Goal: Task Accomplishment & Management: Manage account settings

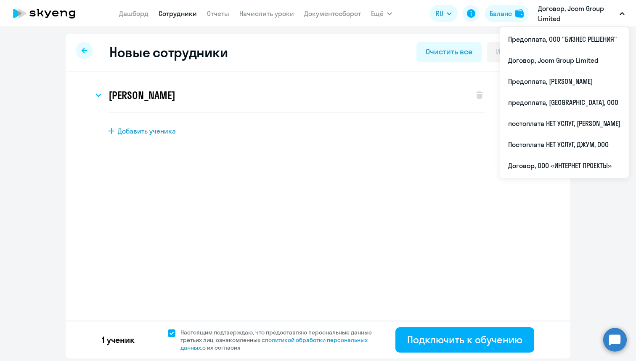
select select "english_adult_not_native_speaker"
select select "-4"
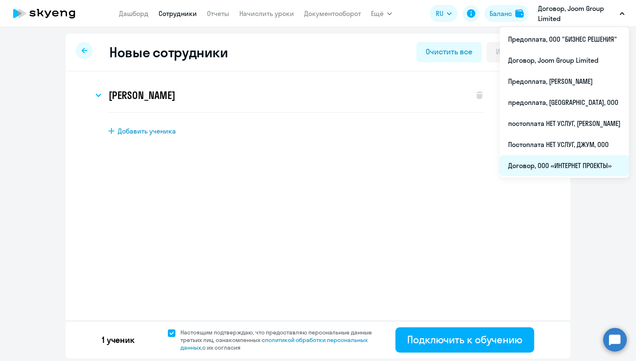
click at [574, 167] on li "Договор, ООО «ИНТЕРНЕТ ПРОЕКТЫ»" at bounding box center [564, 165] width 129 height 21
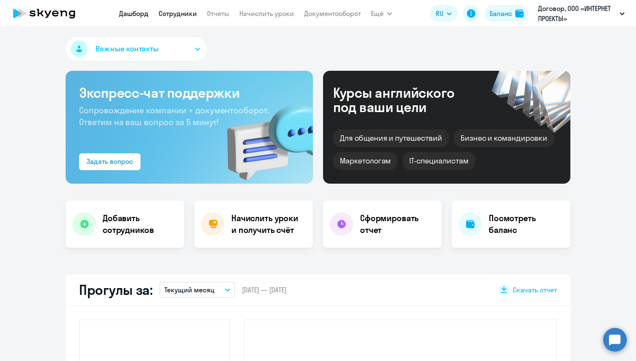
click at [187, 16] on link "Сотрудники" at bounding box center [178, 13] width 38 height 8
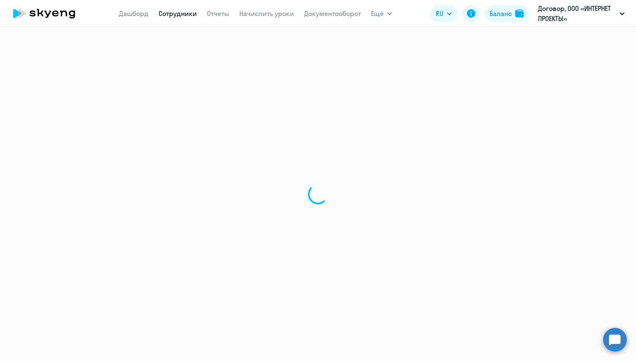
select select "30"
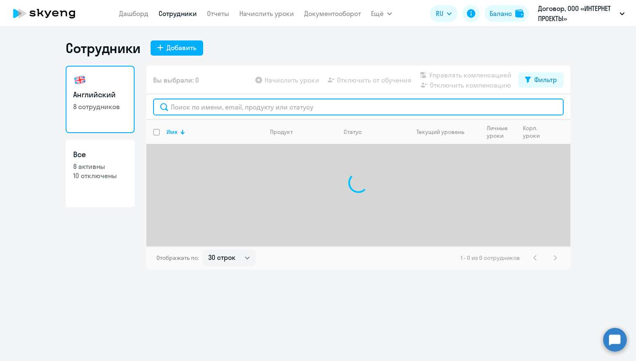
click at [193, 108] on input "text" at bounding box center [358, 106] width 411 height 17
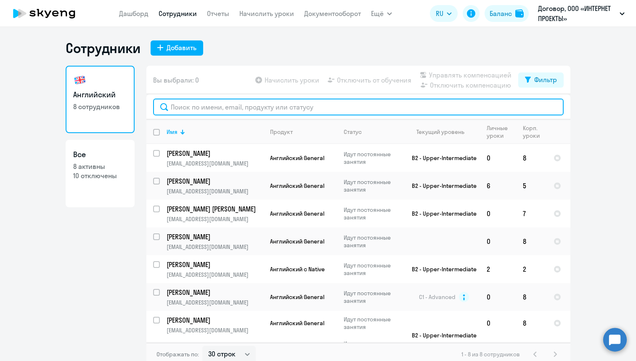
paste input "Vasileva"
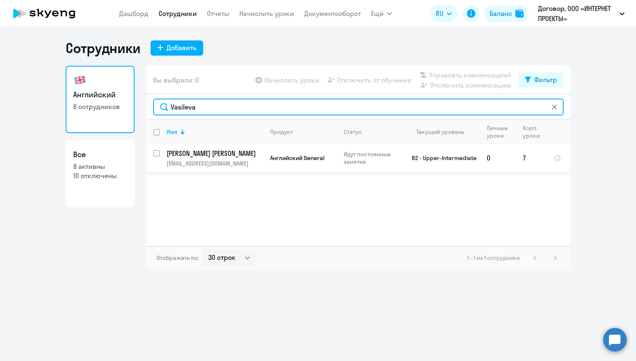
type input "Vasileva"
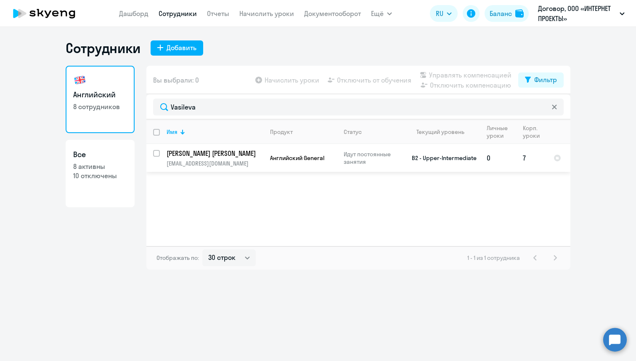
click at [156, 154] on input "select row 10267121" at bounding box center [161, 158] width 17 height 17
checkbox input "true"
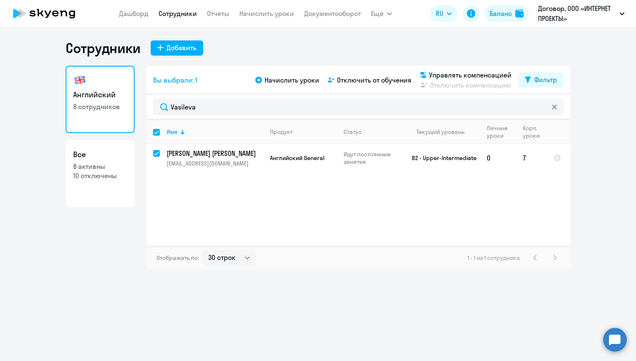
click at [377, 74] on div "Начислить уроки Отключить от обучения Управлять компенсацией Отключить компенса…" at bounding box center [386, 80] width 265 height 20
click at [377, 78] on span "Отключить от обучения" at bounding box center [374, 80] width 75 height 10
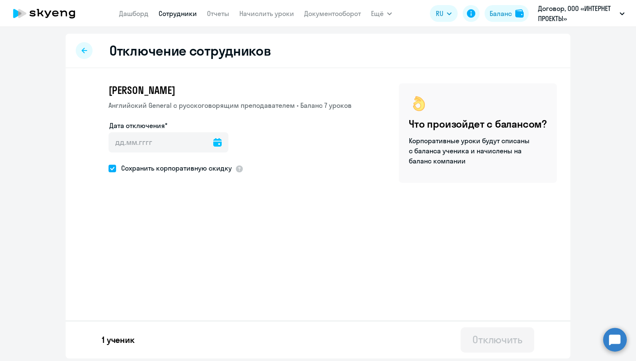
click at [213, 141] on icon at bounding box center [217, 142] width 8 height 8
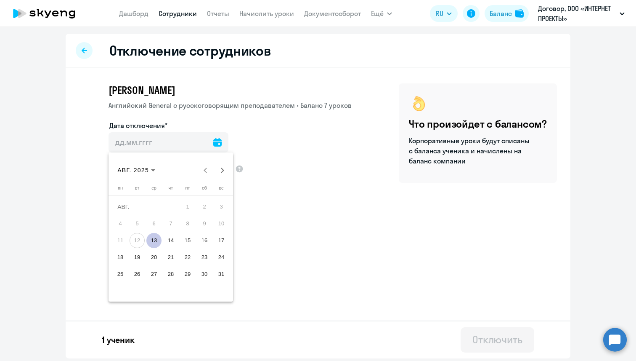
click at [183, 237] on span "15" at bounding box center [187, 240] width 15 height 15
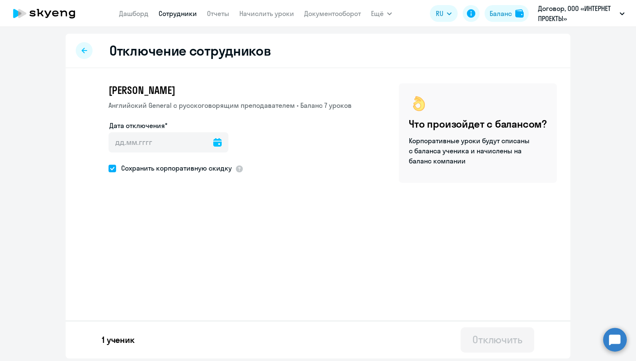
type input "[DATE]"
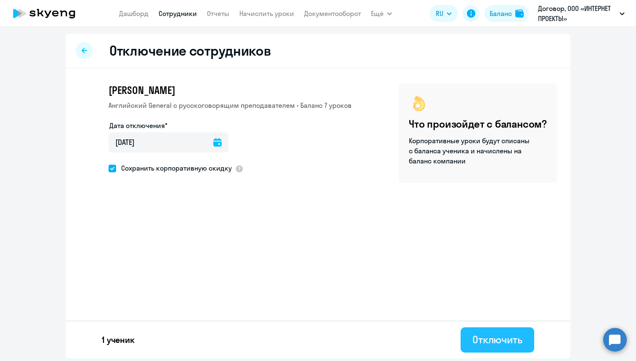
click at [490, 333] on div "Отключить" at bounding box center [498, 339] width 50 height 13
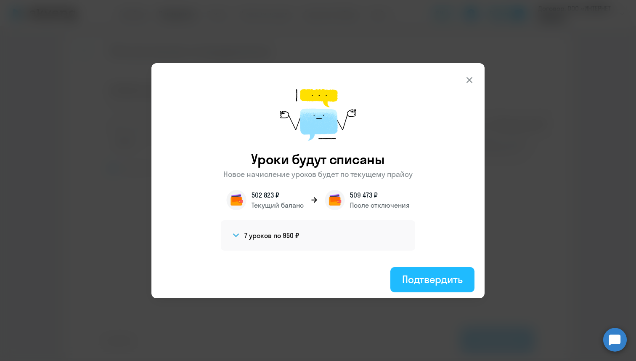
click at [411, 277] on div "Подтвердить" at bounding box center [432, 278] width 61 height 13
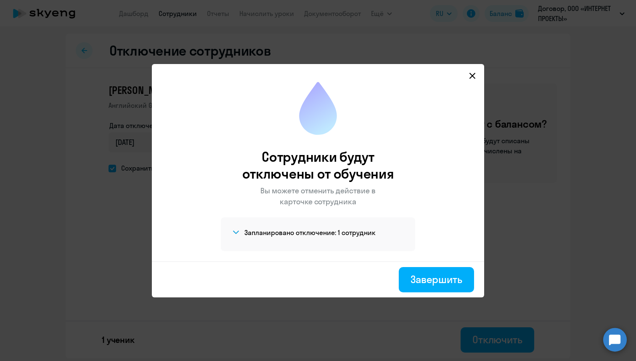
click at [411, 277] on div "Завершить" at bounding box center [437, 278] width 52 height 13
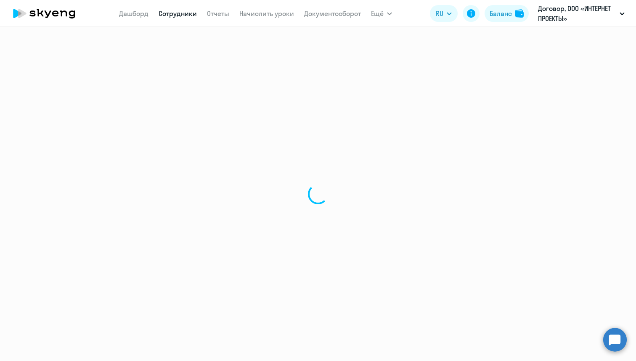
select select "30"
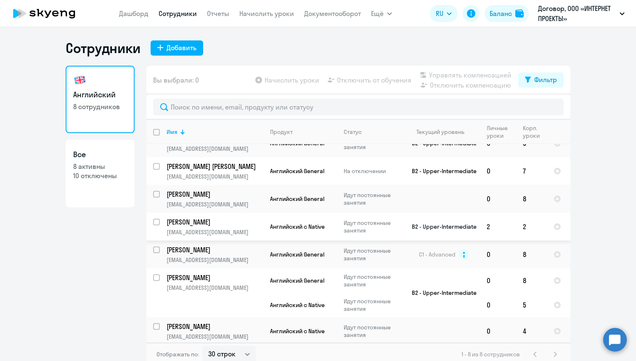
scroll to position [5, 0]
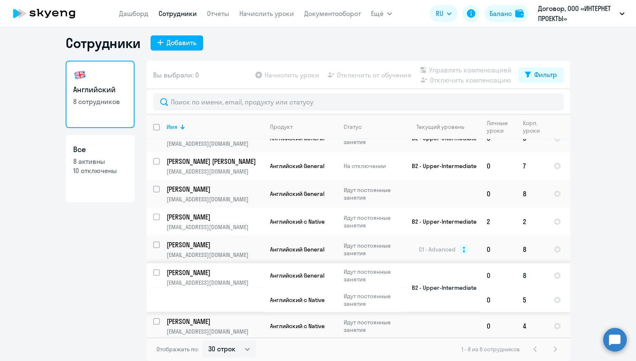
click at [157, 271] on input "select row 22828435" at bounding box center [161, 277] width 17 height 17
checkbox input "true"
click at [369, 75] on span "Отключить от обучения" at bounding box center [374, 75] width 75 height 10
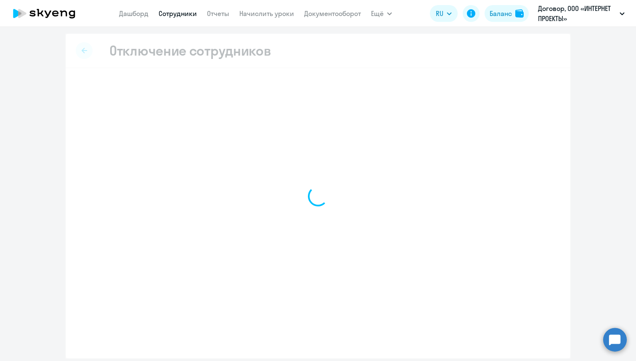
select select "all"
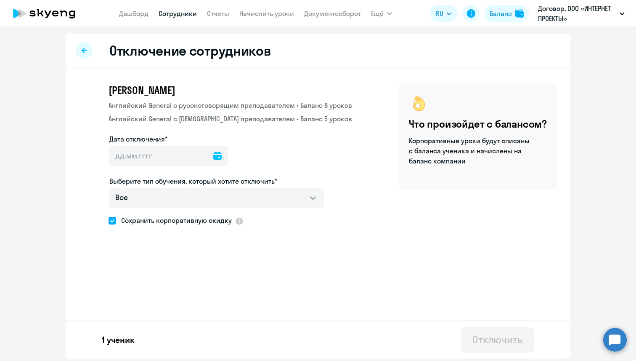
click at [213, 154] on icon at bounding box center [217, 156] width 8 height 8
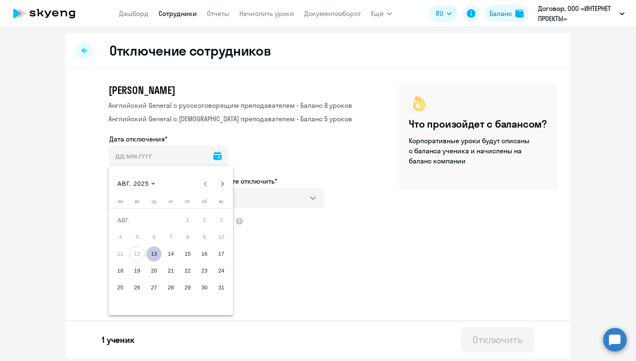
click at [154, 256] on span "13" at bounding box center [153, 253] width 15 height 15
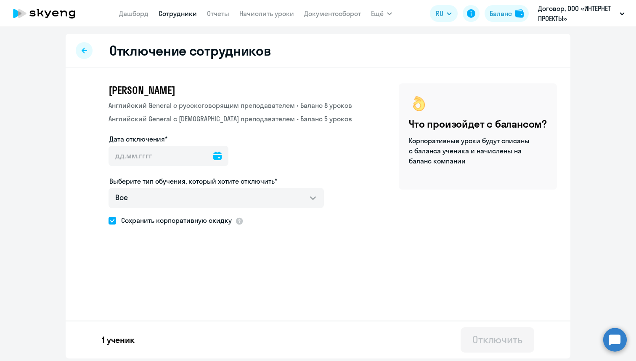
type input "[DATE]"
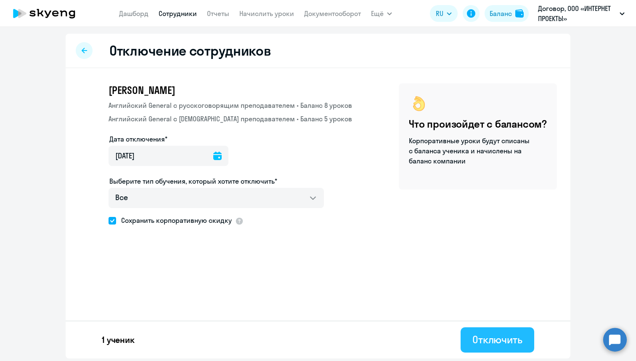
click at [478, 335] on div "Отключить" at bounding box center [498, 339] width 50 height 13
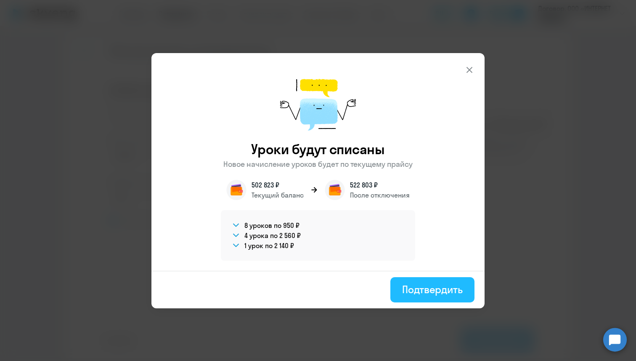
click at [417, 291] on div "Подтвердить" at bounding box center [432, 288] width 61 height 13
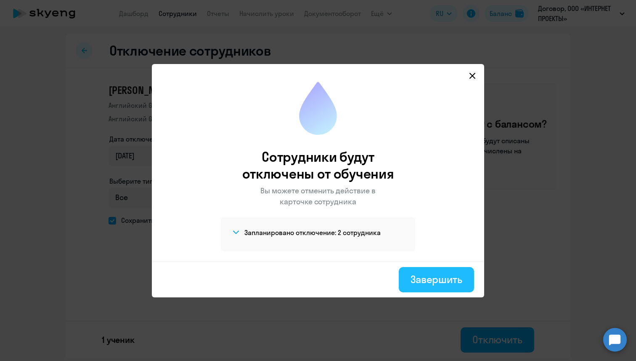
click at [448, 278] on div "Завершить" at bounding box center [437, 278] width 52 height 13
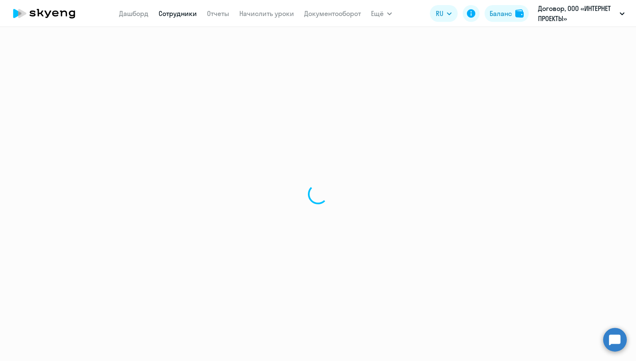
select select "30"
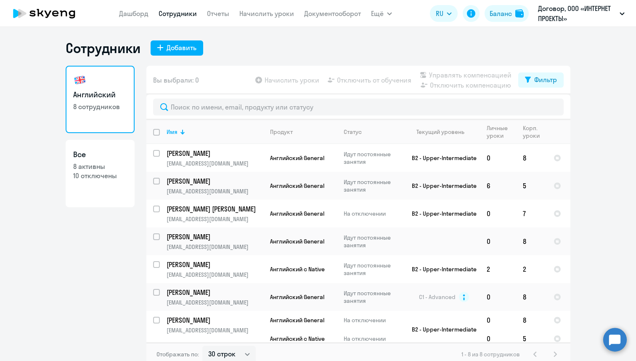
scroll to position [5, 0]
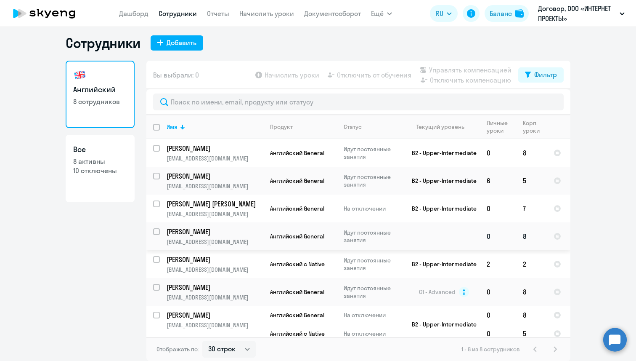
click at [158, 231] on input "select row 22827527" at bounding box center [161, 236] width 17 height 17
checkbox input "true"
click at [366, 72] on span "Отключить от обучения" at bounding box center [374, 75] width 75 height 10
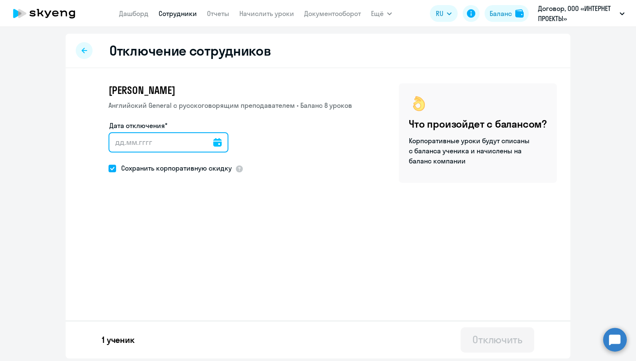
click at [214, 146] on input "Дата отключения*" at bounding box center [169, 142] width 120 height 20
click at [213, 141] on icon at bounding box center [217, 142] width 8 height 8
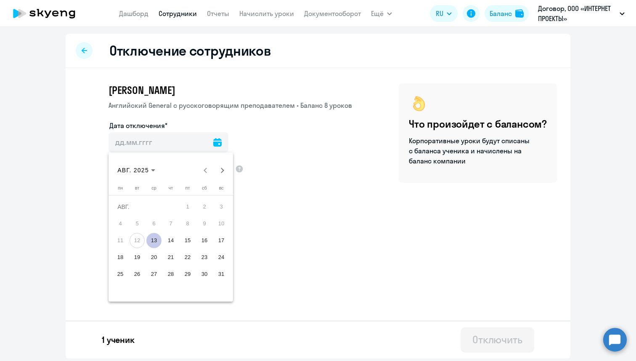
click at [153, 240] on span "13" at bounding box center [153, 240] width 15 height 15
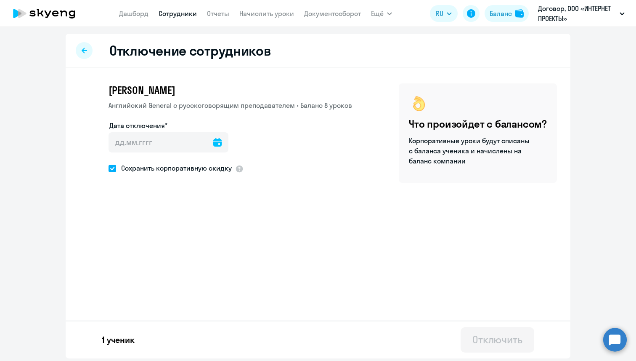
type input "[DATE]"
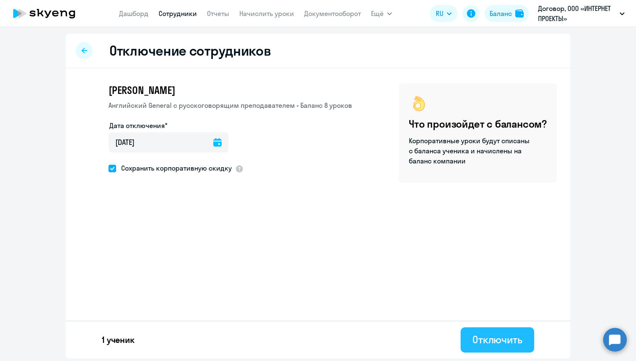
click at [490, 338] on div "Отключить" at bounding box center [498, 339] width 50 height 13
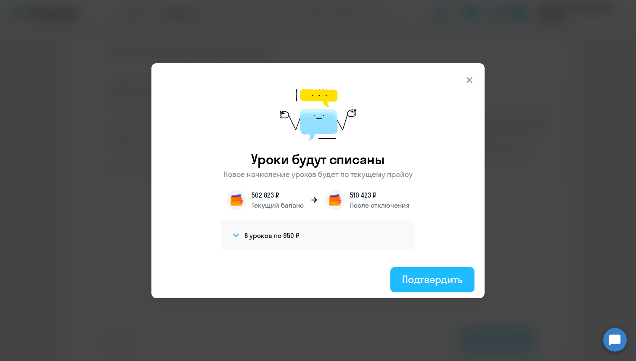
click at [416, 286] on button "Подтвердить" at bounding box center [433, 279] width 84 height 25
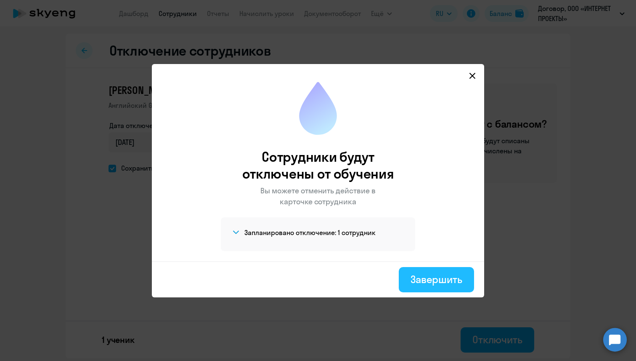
click at [454, 281] on div "Завершить" at bounding box center [437, 278] width 52 height 13
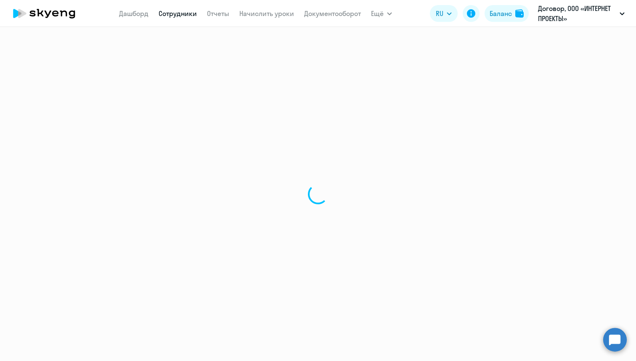
select select "30"
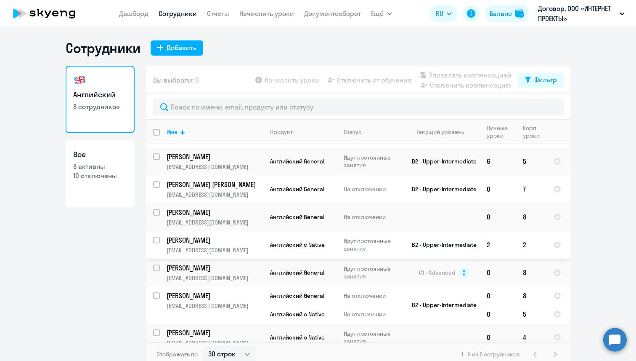
scroll to position [32, 0]
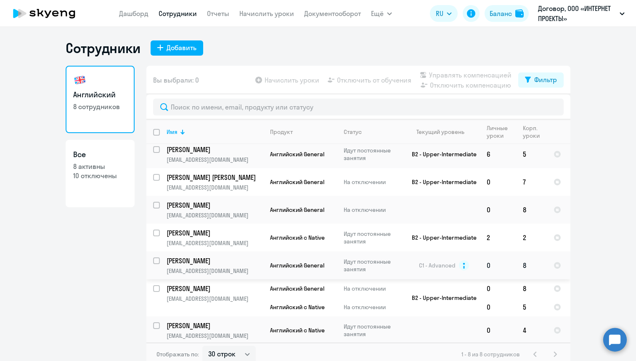
click at [157, 262] on input "select row 15087618" at bounding box center [161, 265] width 17 height 17
checkbox input "true"
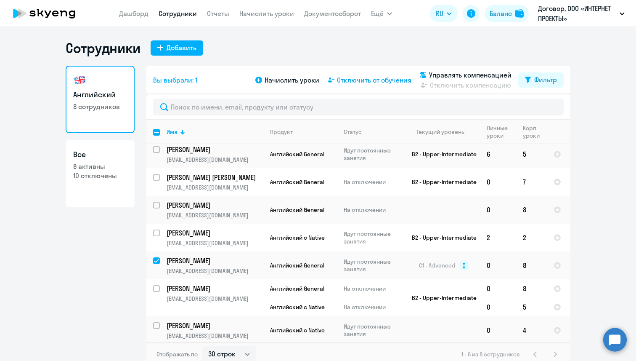
click at [378, 82] on span "Отключить от обучения" at bounding box center [374, 80] width 75 height 10
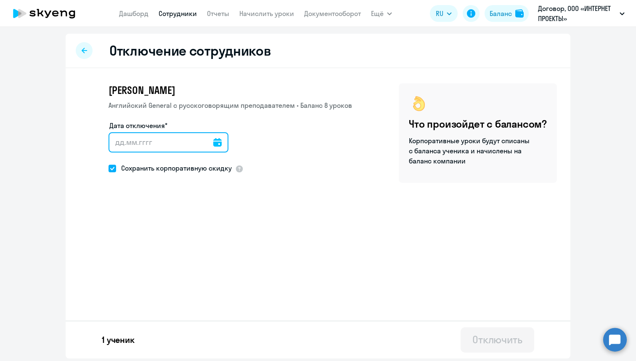
click at [168, 139] on input "Дата отключения*" at bounding box center [169, 142] width 120 height 20
click at [202, 141] on input "Дата отключения*" at bounding box center [169, 142] width 120 height 20
click at [213, 142] on icon at bounding box center [217, 142] width 8 height 8
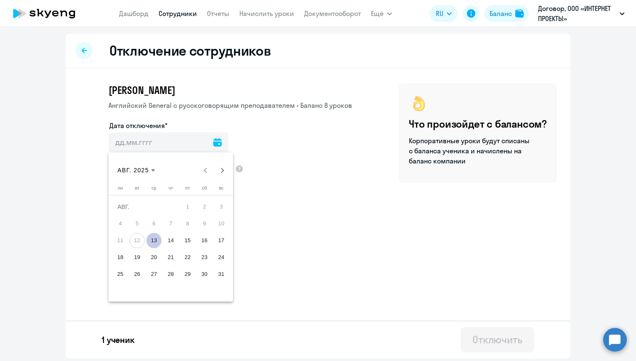
click at [152, 240] on span "13" at bounding box center [153, 240] width 15 height 15
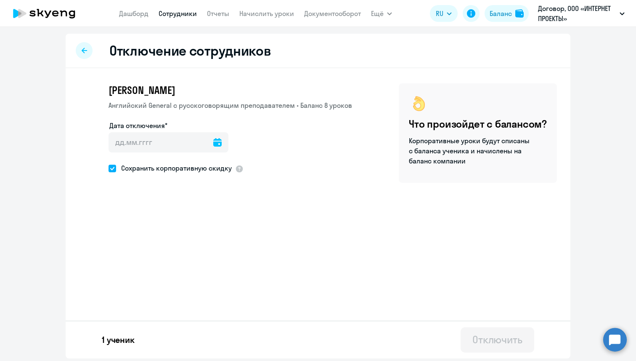
type input "[DATE]"
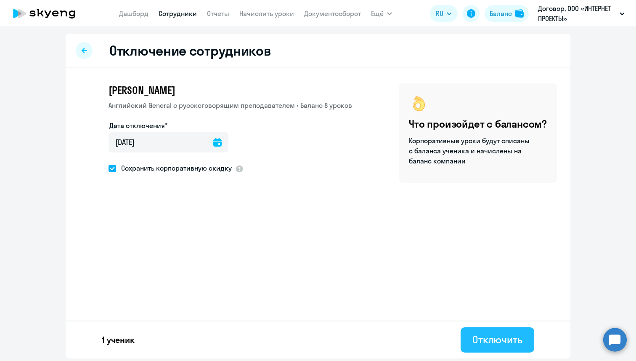
click at [479, 341] on div "Отключить" at bounding box center [498, 339] width 50 height 13
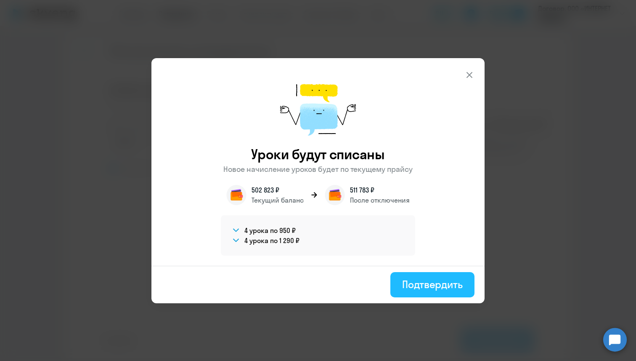
click at [411, 287] on div "Подтвердить" at bounding box center [432, 283] width 61 height 13
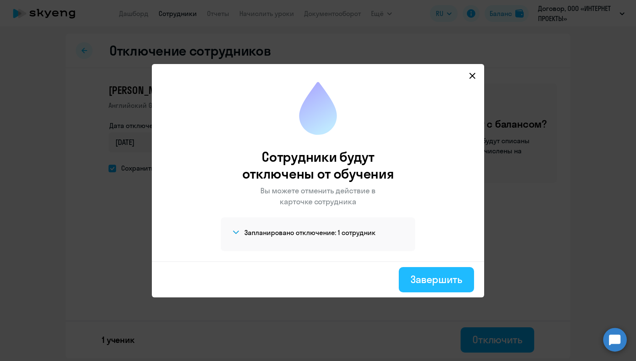
click at [450, 285] on button "Завершить" at bounding box center [436, 279] width 75 height 25
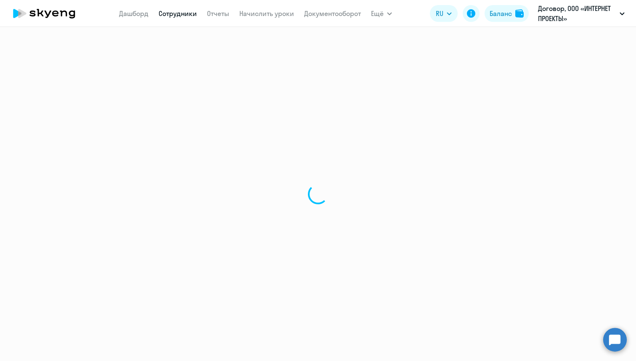
select select "30"
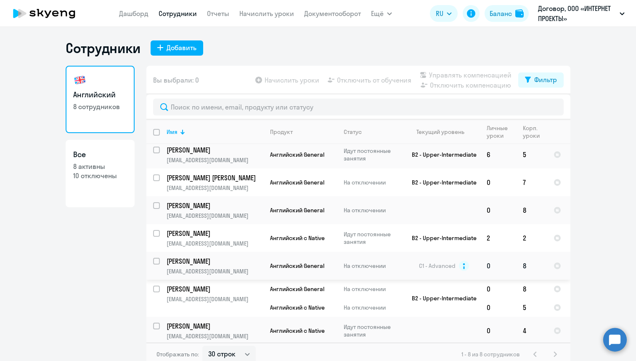
scroll to position [32, 0]
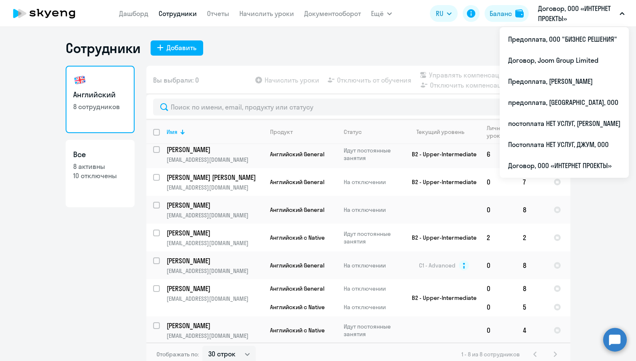
click at [563, 16] on p "Договор, ООО «ИНТЕРНЕТ ПРОЕКТЫ»" at bounding box center [577, 13] width 78 height 20
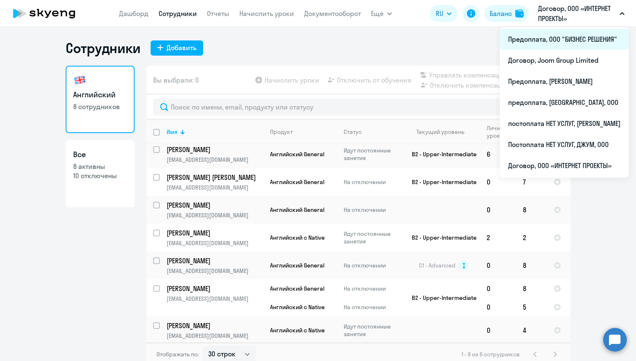
click at [605, 39] on li "Предоплата, ООО "БИЗНЕС РЕШЕНИЯ"" at bounding box center [564, 39] width 129 height 21
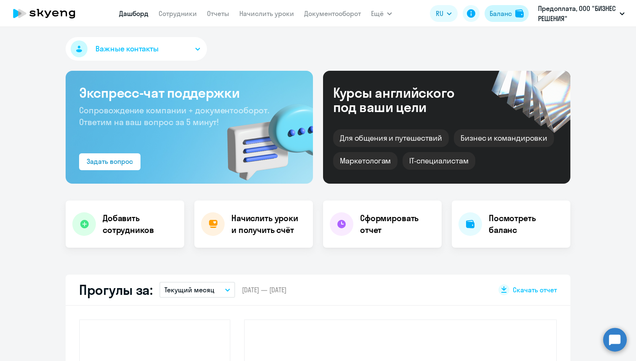
click at [500, 16] on div "Баланс" at bounding box center [501, 13] width 22 height 10
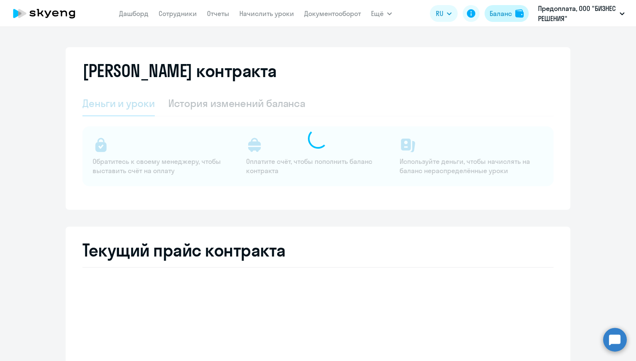
select select "english_adult_not_native_speaker"
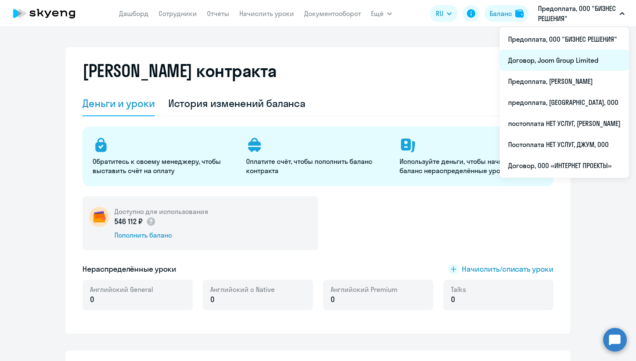
click at [572, 66] on li "Договор, Joom Group Limited" at bounding box center [564, 60] width 129 height 21
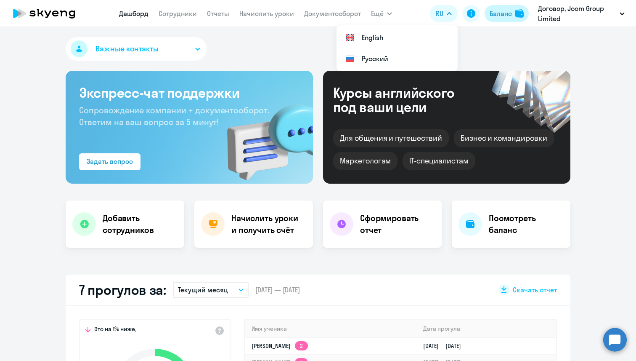
click at [510, 15] on div "Баланс" at bounding box center [501, 13] width 22 height 10
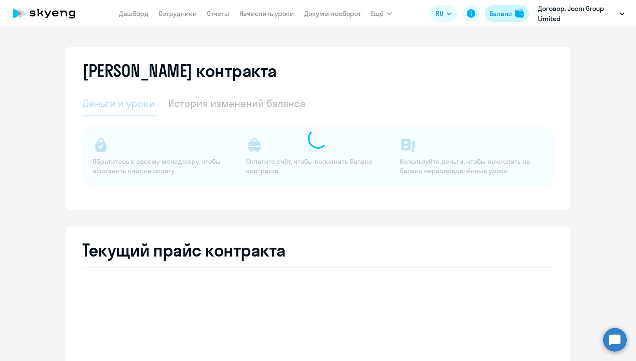
select select "english_adult_not_native_speaker"
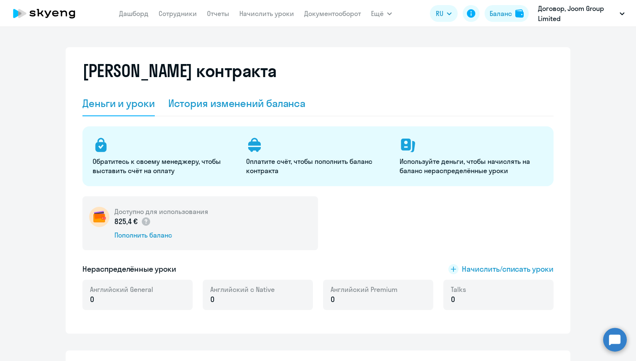
click at [254, 100] on div "История изменений баланса" at bounding box center [237, 102] width 138 height 13
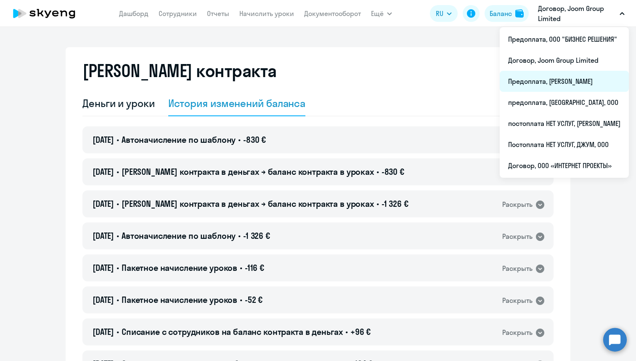
click at [559, 80] on li "Предоплата, [PERSON_NAME]" at bounding box center [564, 81] width 129 height 21
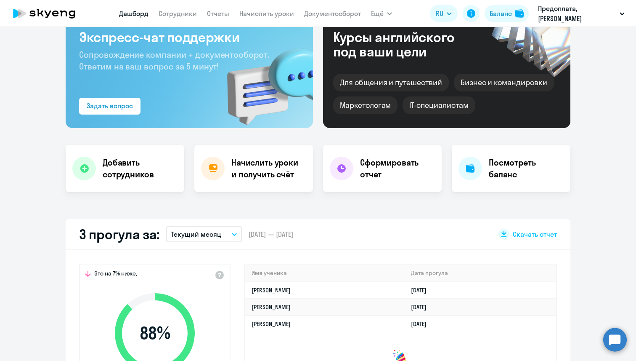
scroll to position [61, 0]
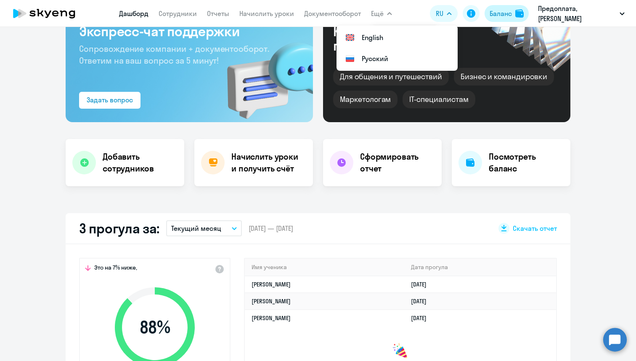
click at [503, 5] on button "Баланс" at bounding box center [507, 13] width 44 height 17
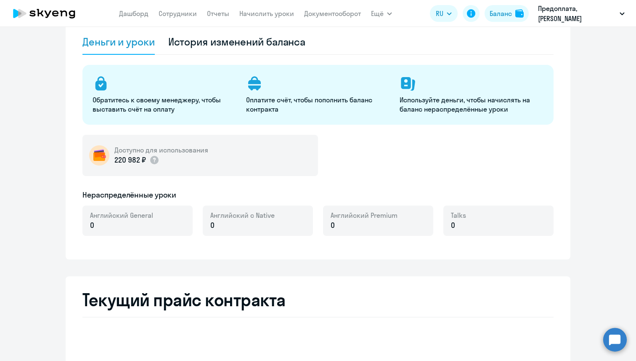
select select "english_adult_not_native_speaker"
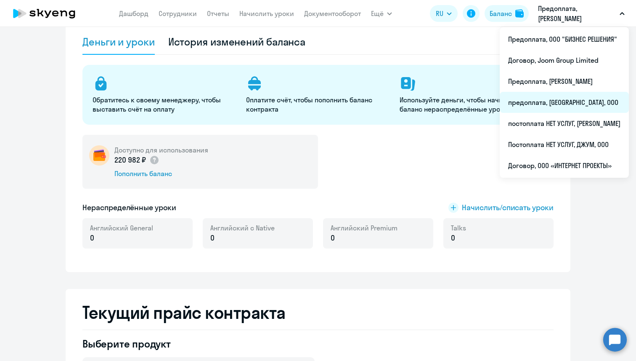
click at [578, 101] on li "предоплата, [GEOGRAPHIC_DATA], ООО" at bounding box center [564, 102] width 129 height 21
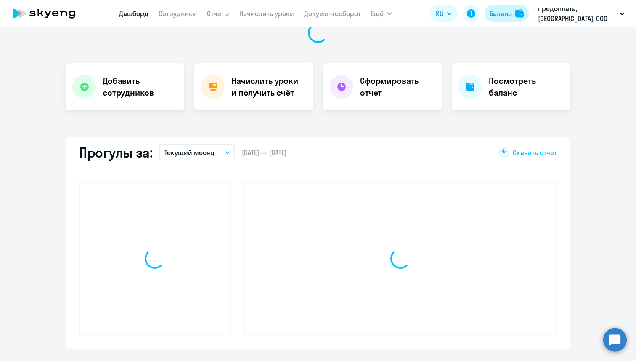
scroll to position [137, 0]
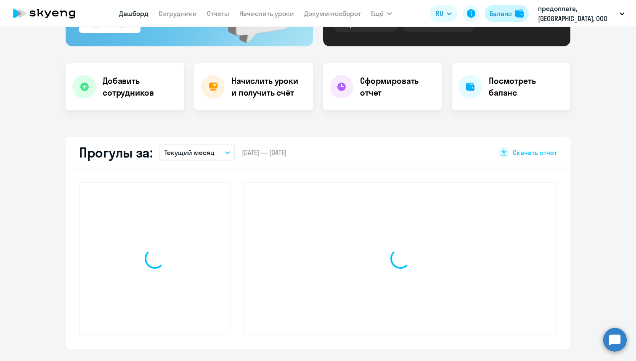
click at [504, 19] on button "Баланс" at bounding box center [507, 13] width 44 height 17
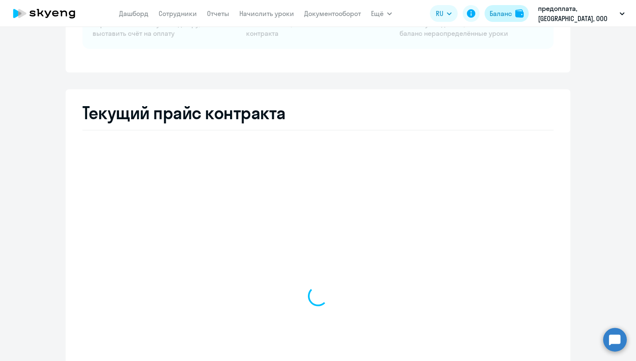
select select "english_adult_not_native_speaker"
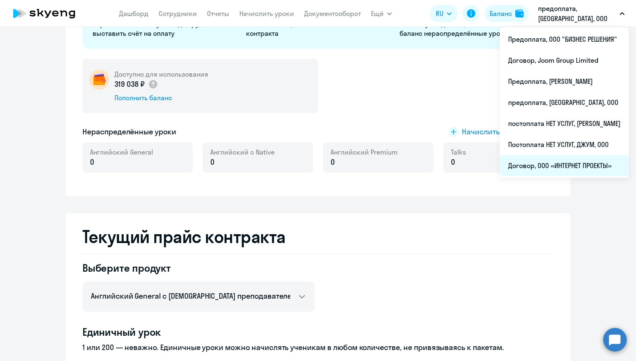
click at [578, 159] on li "Договор, ООО «ИНТЕРНЕТ ПРОЕКТЫ»" at bounding box center [564, 165] width 129 height 21
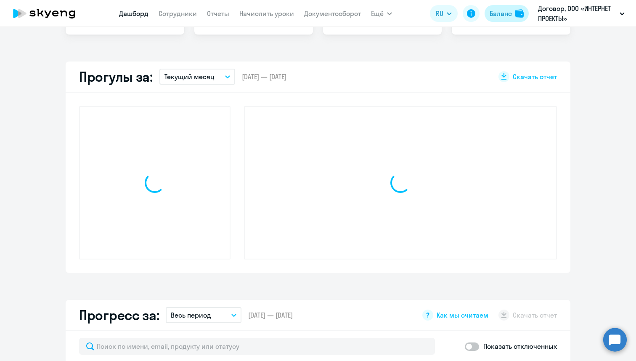
click at [510, 13] on div "Баланс" at bounding box center [501, 13] width 22 height 10
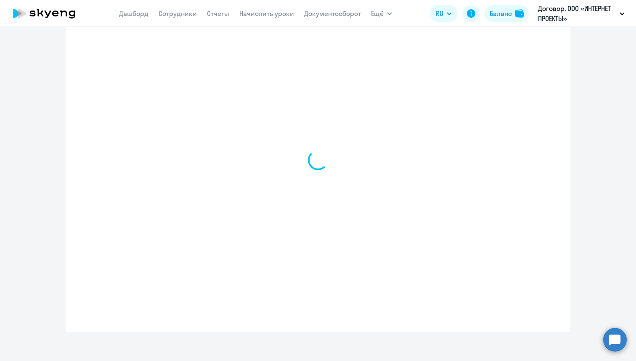
select select "english_adult_not_native_speaker"
